Goal: Transaction & Acquisition: Obtain resource

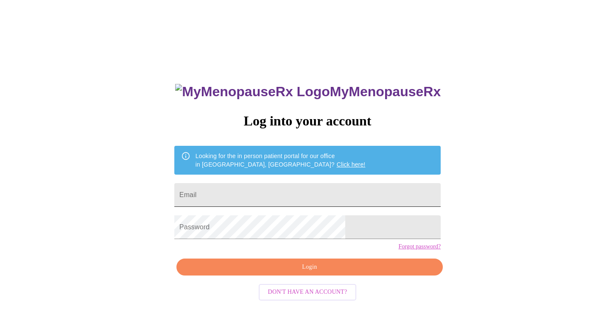
click at [248, 190] on input "Email" at bounding box center [307, 195] width 266 height 24
click at [263, 188] on input "Email" at bounding box center [307, 195] width 266 height 24
type input "[PERSON_NAME][EMAIL_ADDRESS][DOMAIN_NAME]"
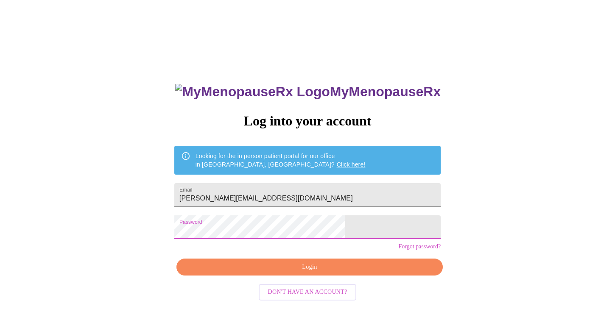
click at [310, 273] on span "Login" at bounding box center [309, 267] width 247 height 11
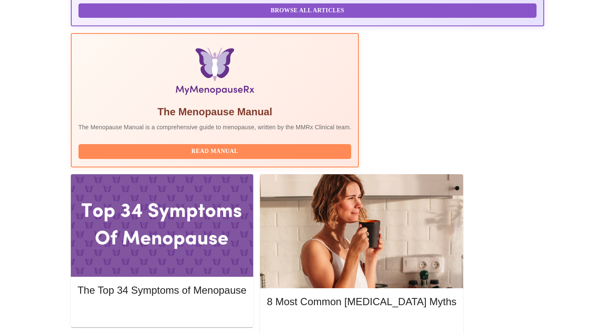
scroll to position [239, 0]
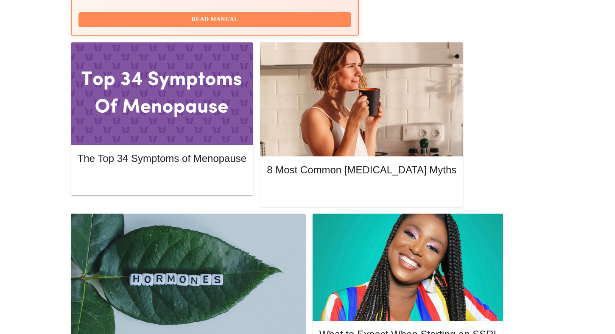
scroll to position [373, 0]
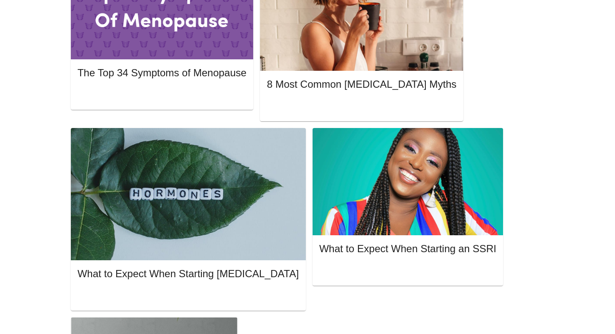
scroll to position [509, 0]
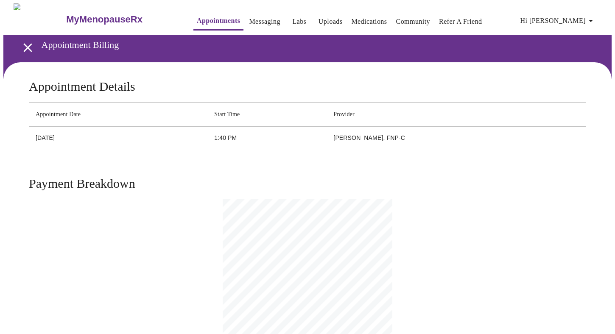
click at [24, 42] on icon "open drawer" at bounding box center [27, 47] width 15 height 15
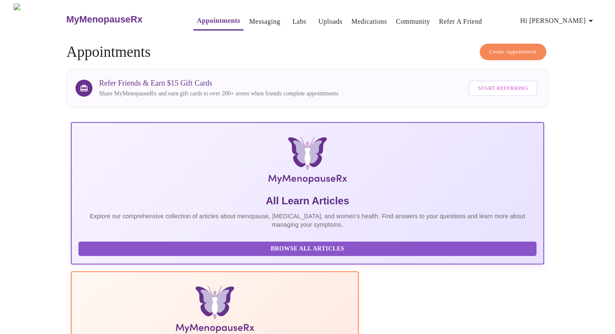
click at [592, 17] on icon "button" at bounding box center [590, 21] width 10 height 10
click at [579, 46] on li "Invoices" at bounding box center [574, 48] width 39 height 15
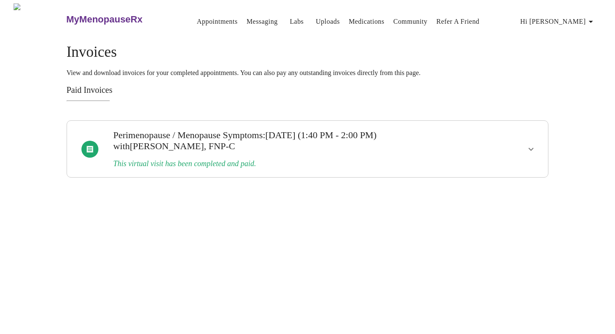
click at [531, 144] on icon "show more" at bounding box center [531, 149] width 10 height 10
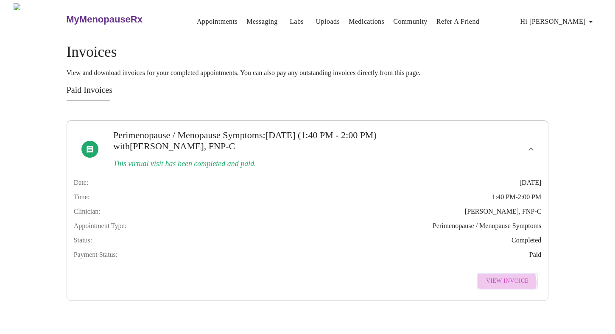
click at [508, 286] on span "View Invoice" at bounding box center [507, 281] width 42 height 11
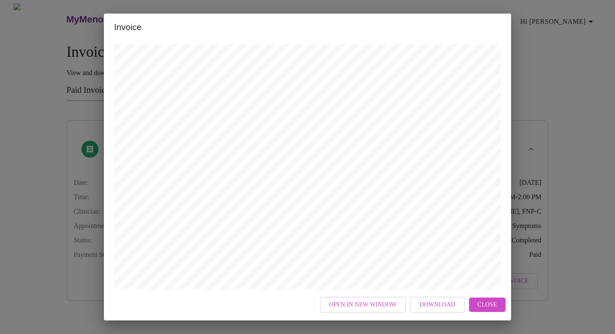
click at [431, 303] on span "Download" at bounding box center [437, 305] width 36 height 11
click at [487, 304] on span "Close" at bounding box center [486, 305] width 19 height 11
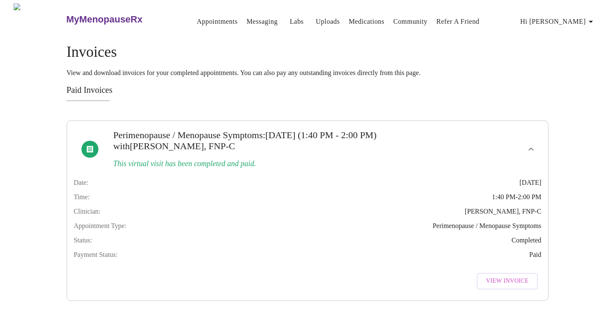
click at [512, 79] on div "Invoices View and download invoices for your completed appointments. You can al…" at bounding box center [308, 172] width 482 height 257
